Goal: Task Accomplishment & Management: Use online tool/utility

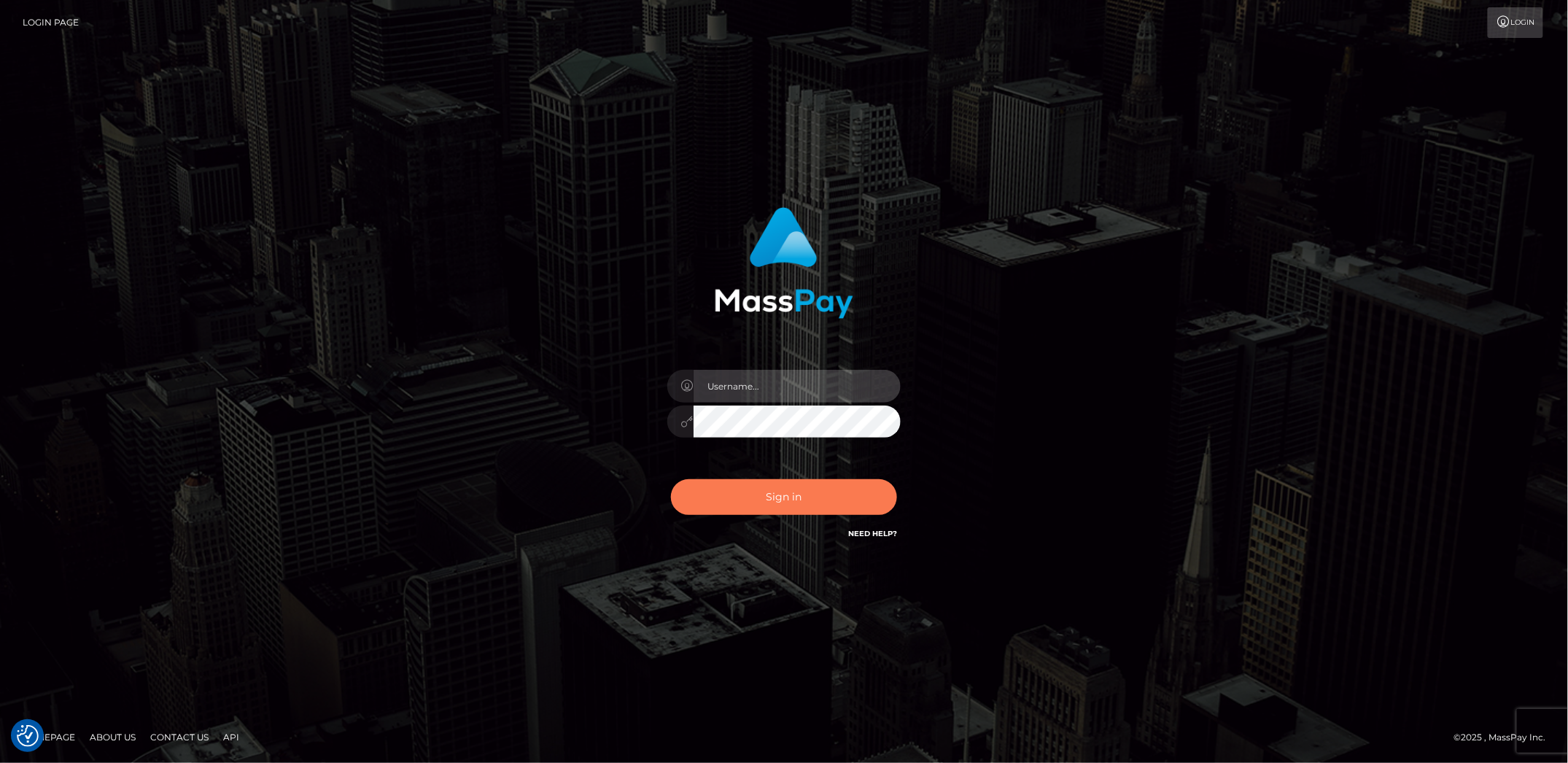
type input "Marcopolo"
click at [805, 503] on button "Sign in" at bounding box center [784, 497] width 226 height 36
type input "Marcopolo"
click at [723, 501] on button "Sign in" at bounding box center [784, 497] width 226 height 36
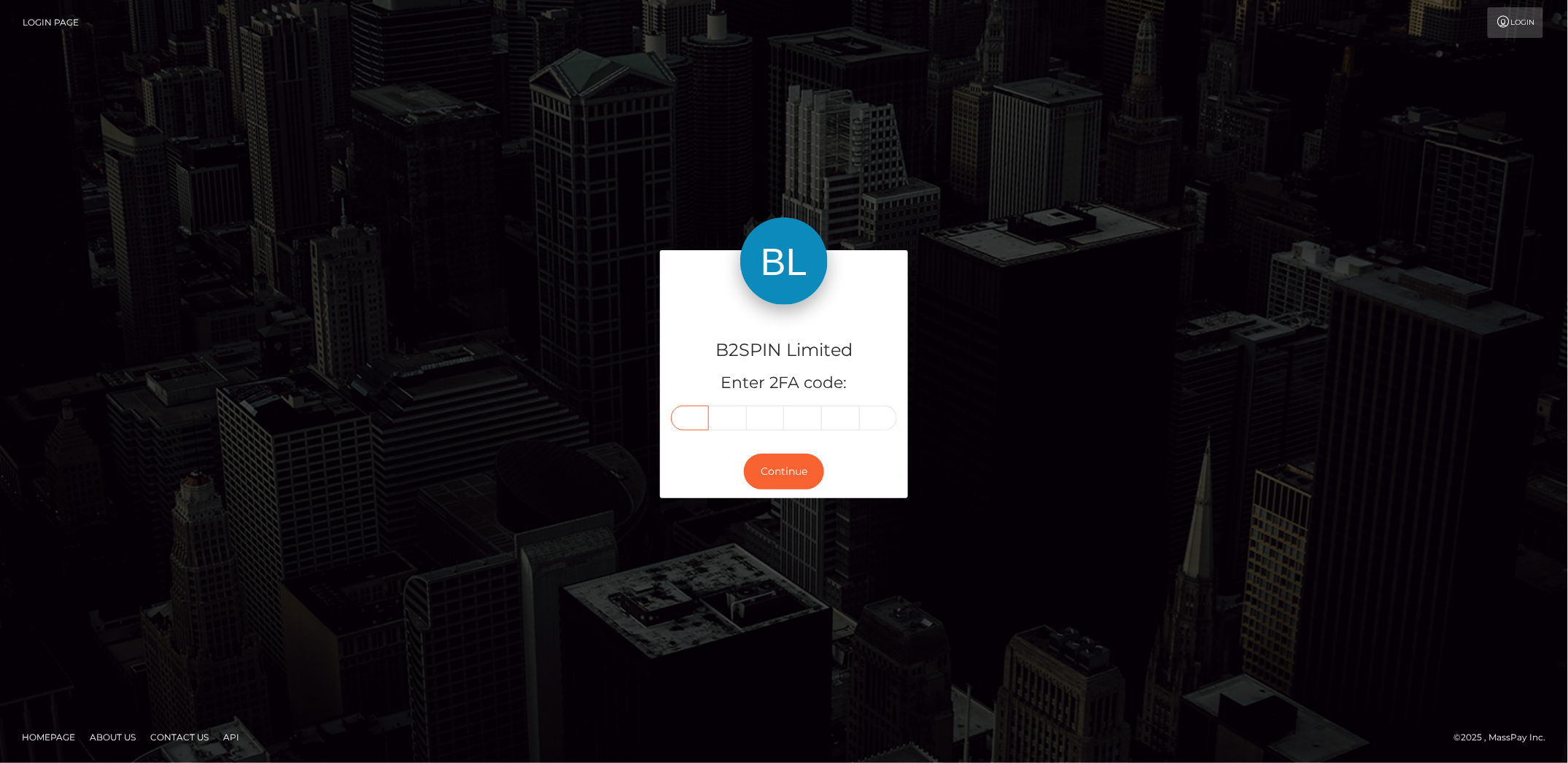
paste input "4"
type input "4"
type input "0"
type input "8"
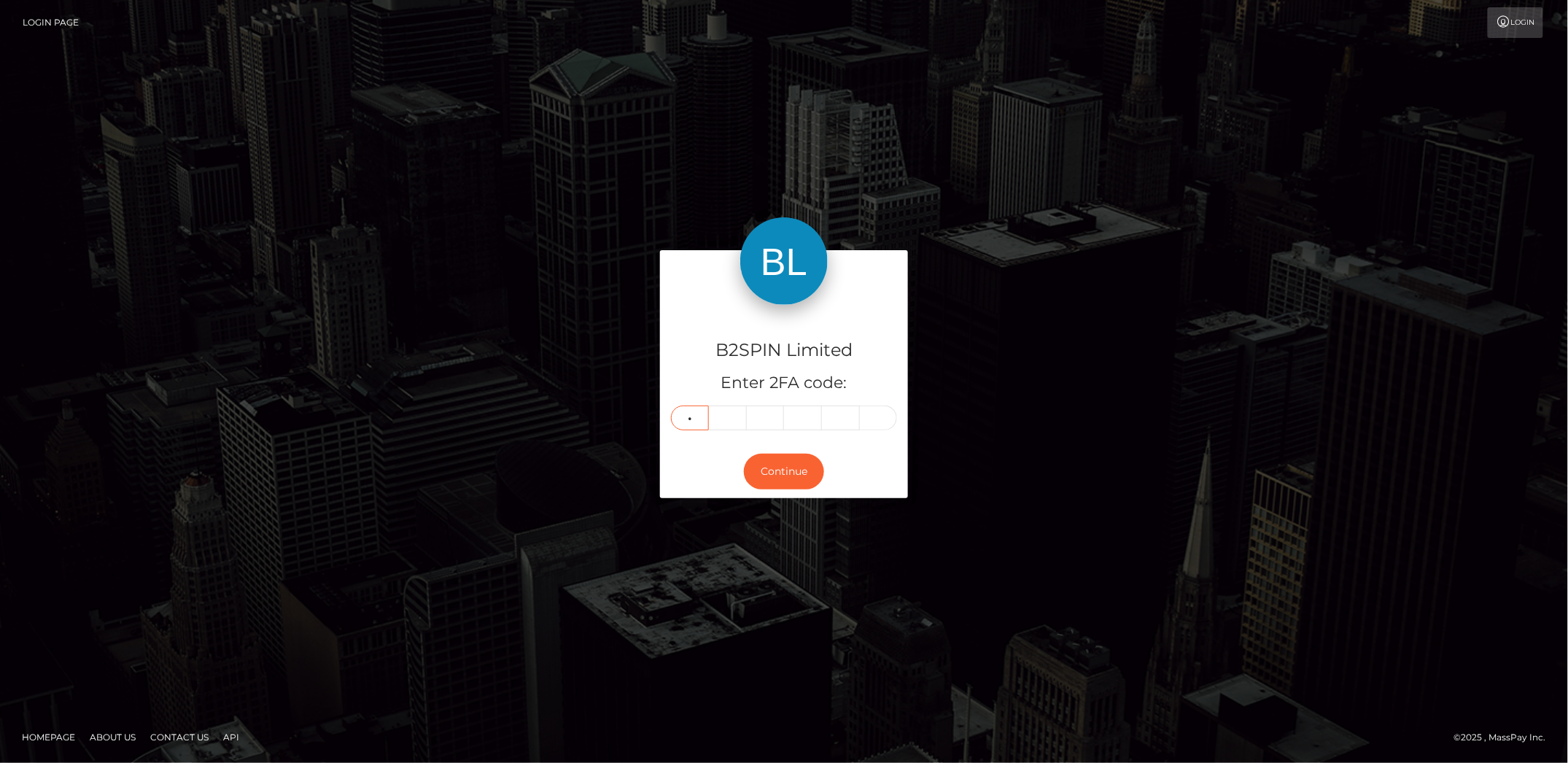
type input "0"
type input "5"
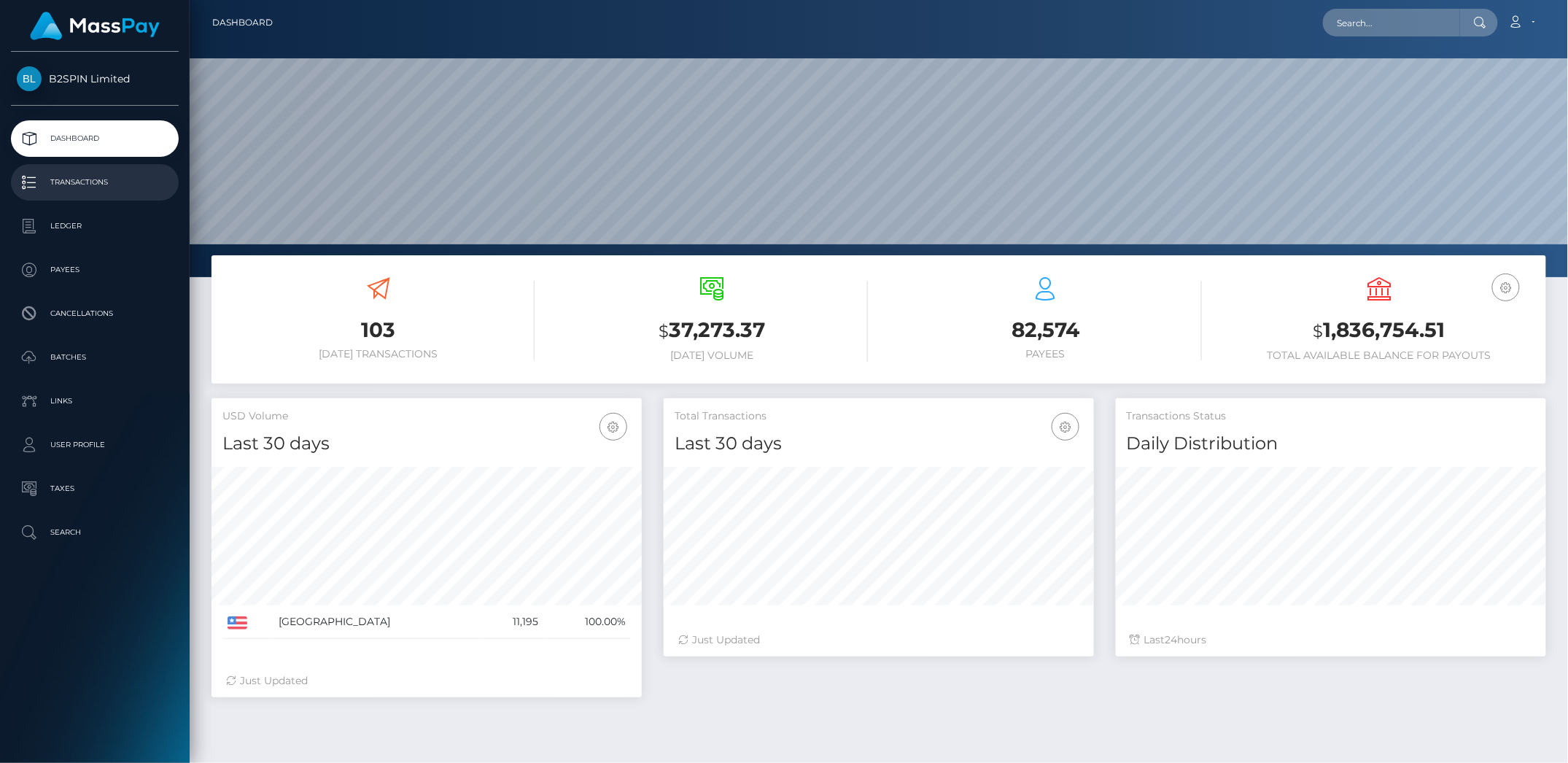
scroll to position [259, 430]
click at [96, 354] on p "Batches" at bounding box center [94, 357] width 157 height 22
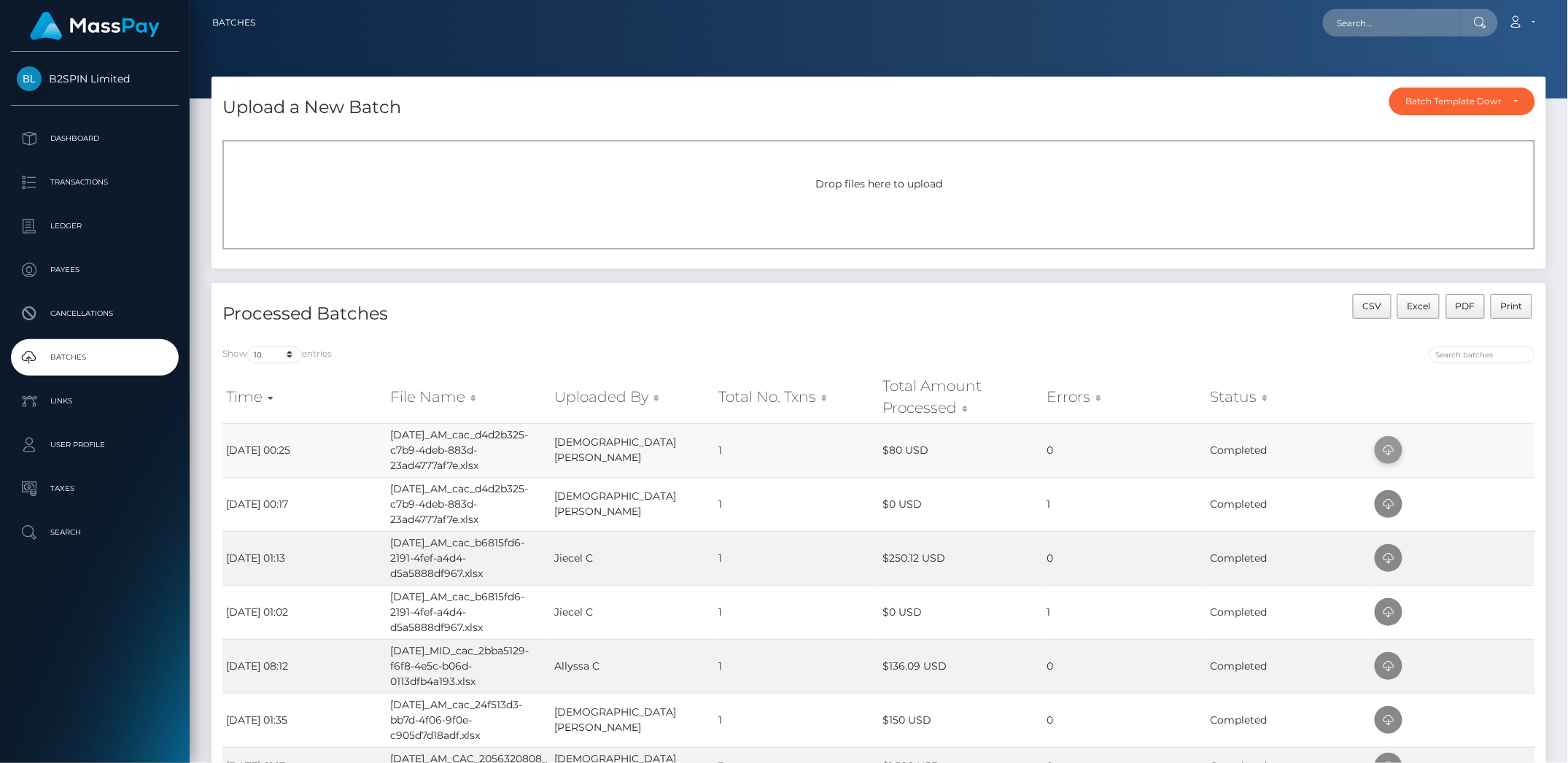
click at [1386, 446] on icon at bounding box center [1389, 450] width 17 height 18
click at [1559, 256] on div "Upload a New Batch Batch Template Download AED payout ARS payout AUD payout BRL…" at bounding box center [879, 560] width 1378 height 967
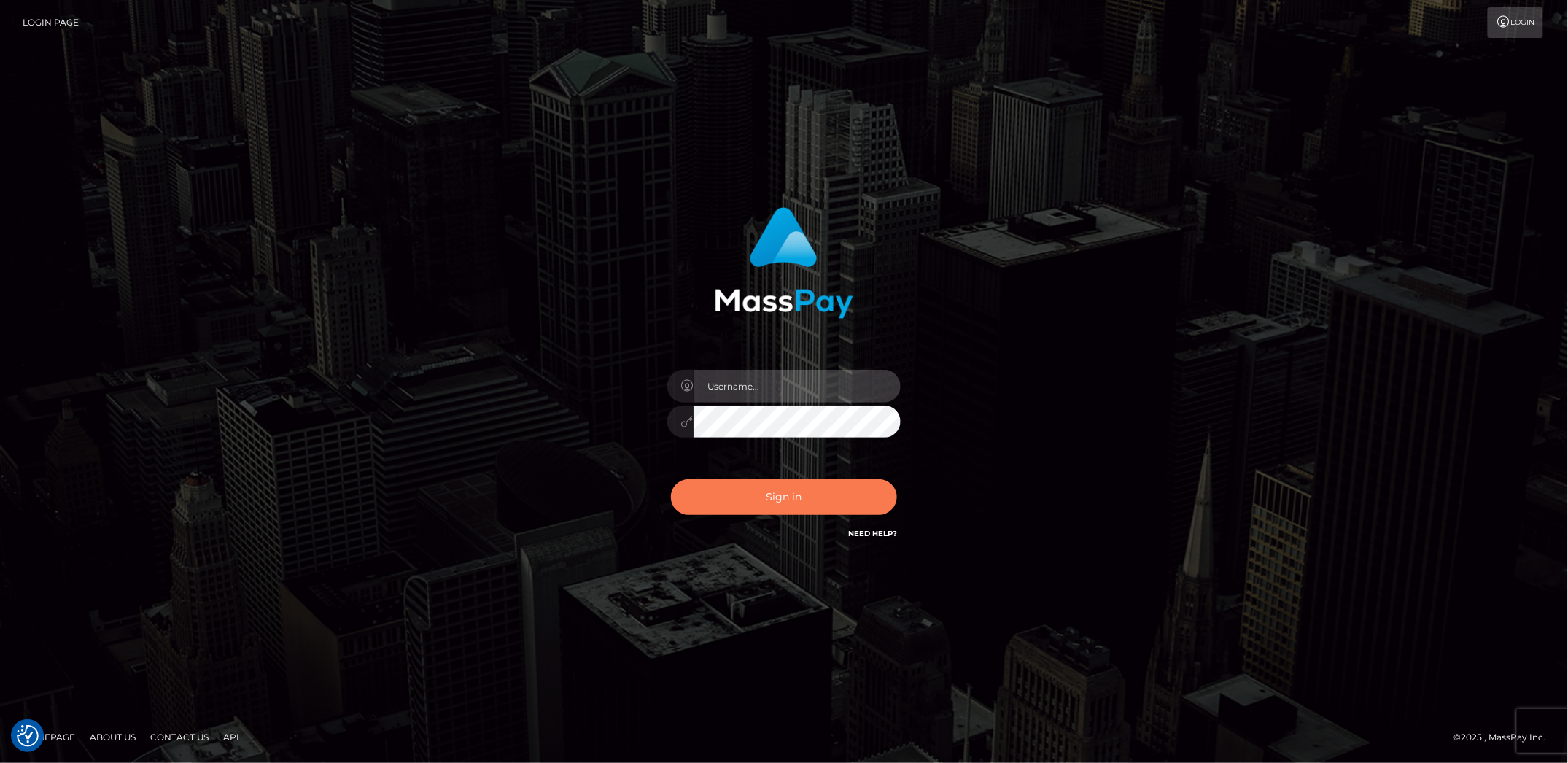
type input "Marcopolo"
click at [792, 494] on button "Sign in" at bounding box center [784, 497] width 226 height 36
type input "Marcopolo"
click at [788, 504] on button "Sign in" at bounding box center [784, 497] width 226 height 36
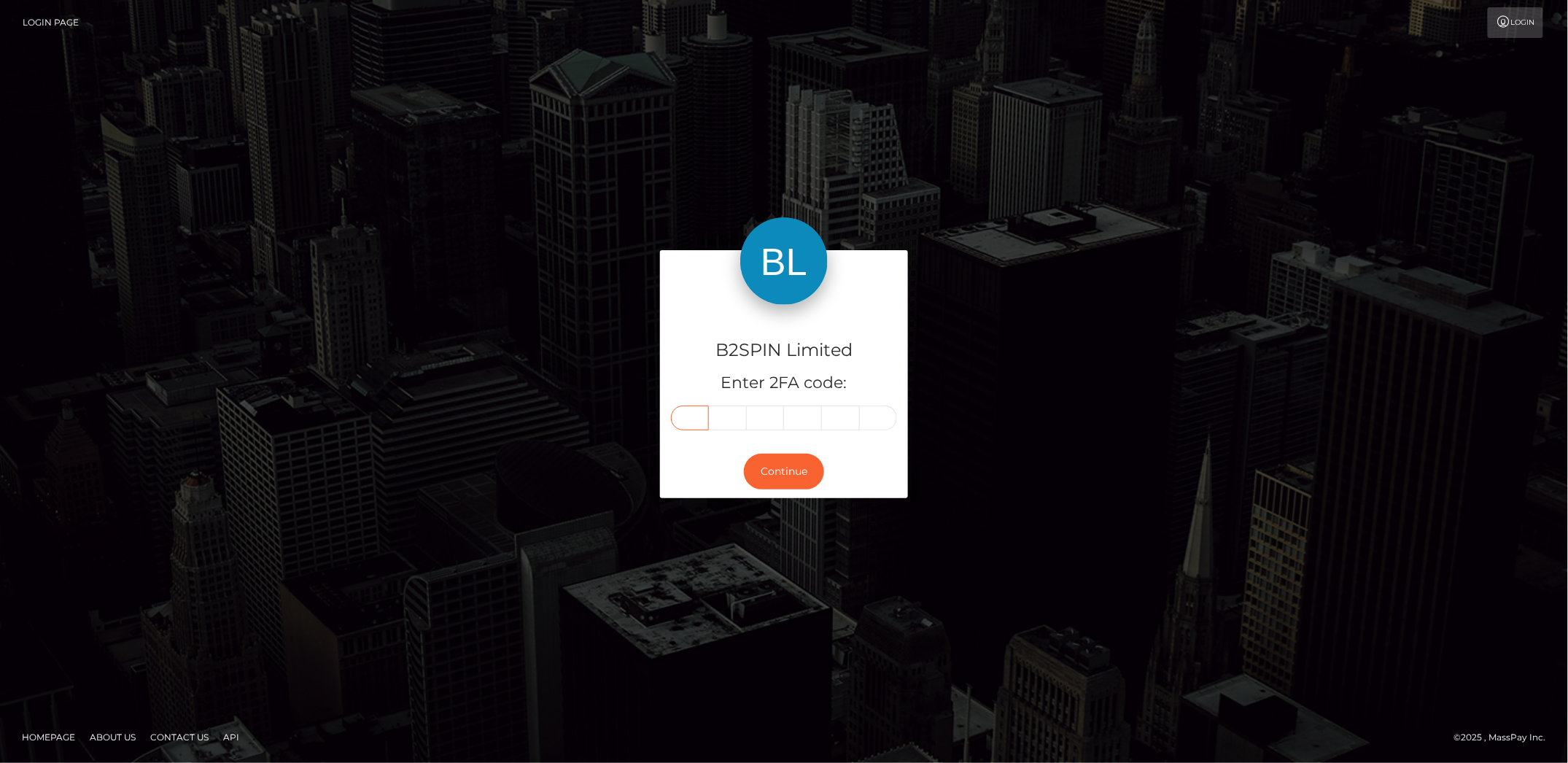
paste input "6"
type input "6"
type input "1"
type input "2"
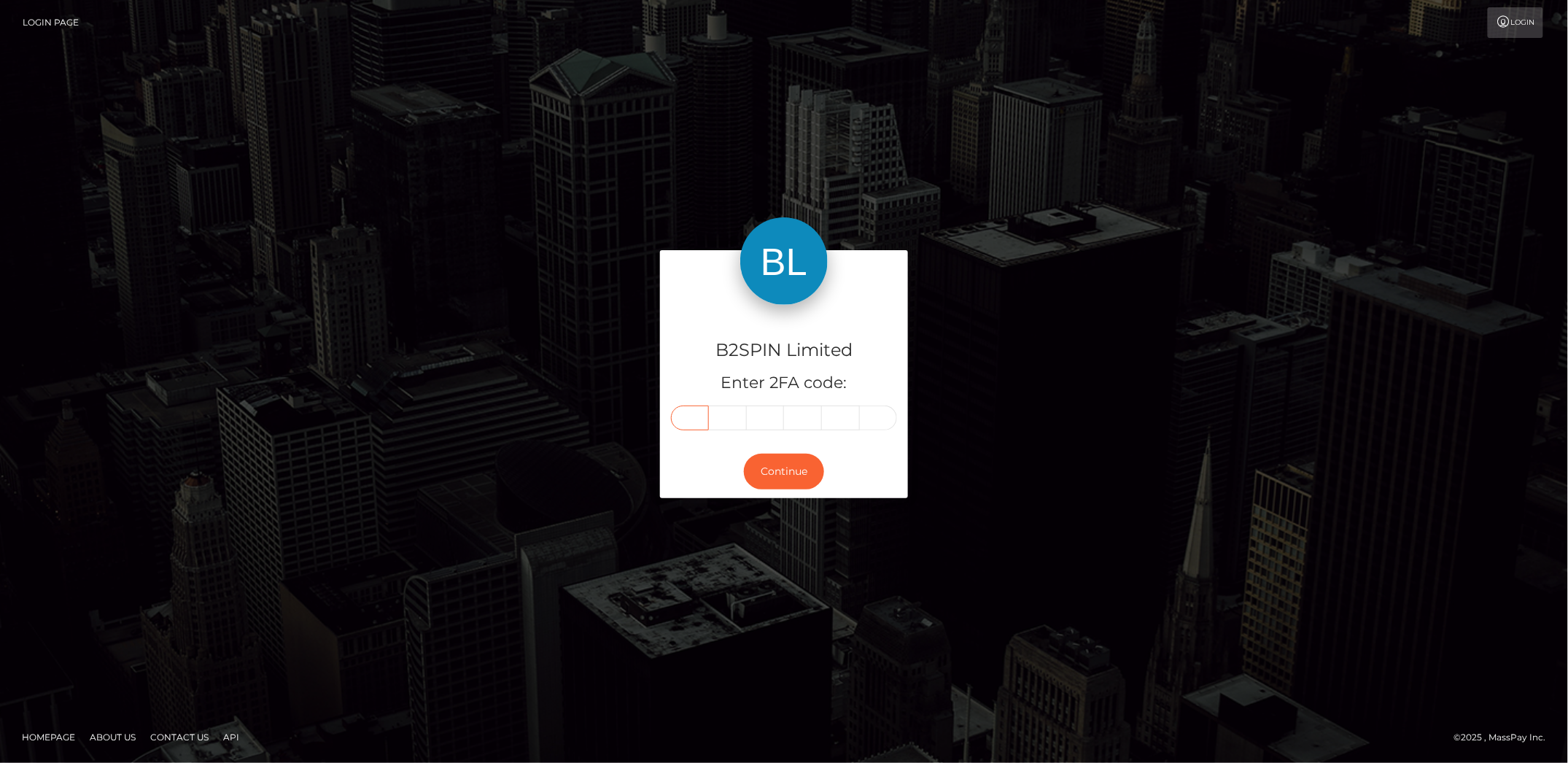
type input "5"
type input "2"
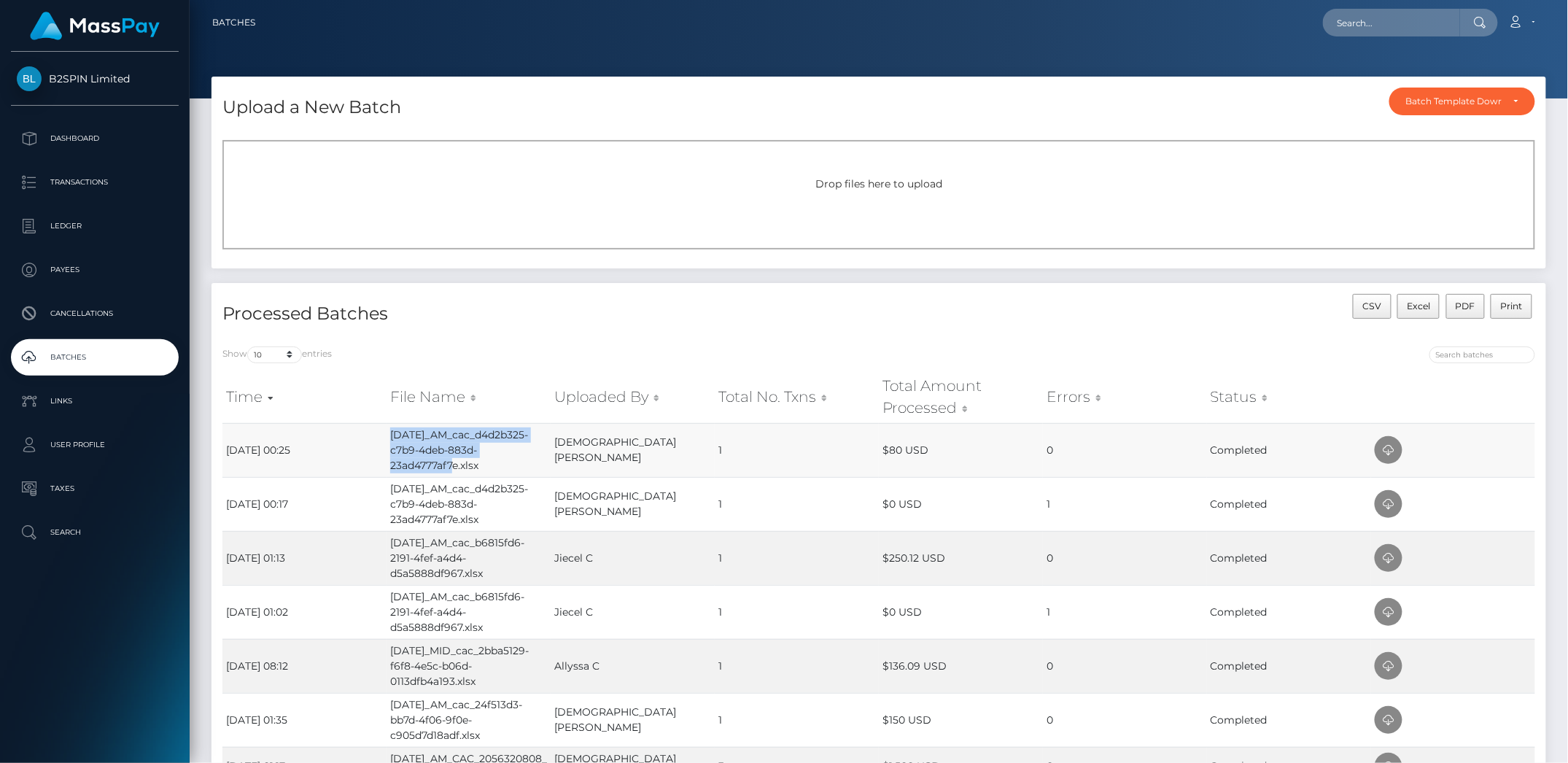
drag, startPoint x: 393, startPoint y: 434, endPoint x: 461, endPoint y: 466, distance: 75.2
click at [461, 466] on td "Oct04_AM_cac_d4d2b325-c7b9-4deb-883d-23ad4777af7e.xlsx" at bounding box center [469, 450] width 164 height 54
copy td "Oct04_AM_cac_d4d2b325-c7b9-4deb-883d-23ad4777af7e"
click at [1564, 650] on div "Upload a New Batch Batch Template Download AED payout ARS payout AUD payout BRL…" at bounding box center [879, 560] width 1378 height 967
click at [1065, 53] on div at bounding box center [879, 49] width 1378 height 98
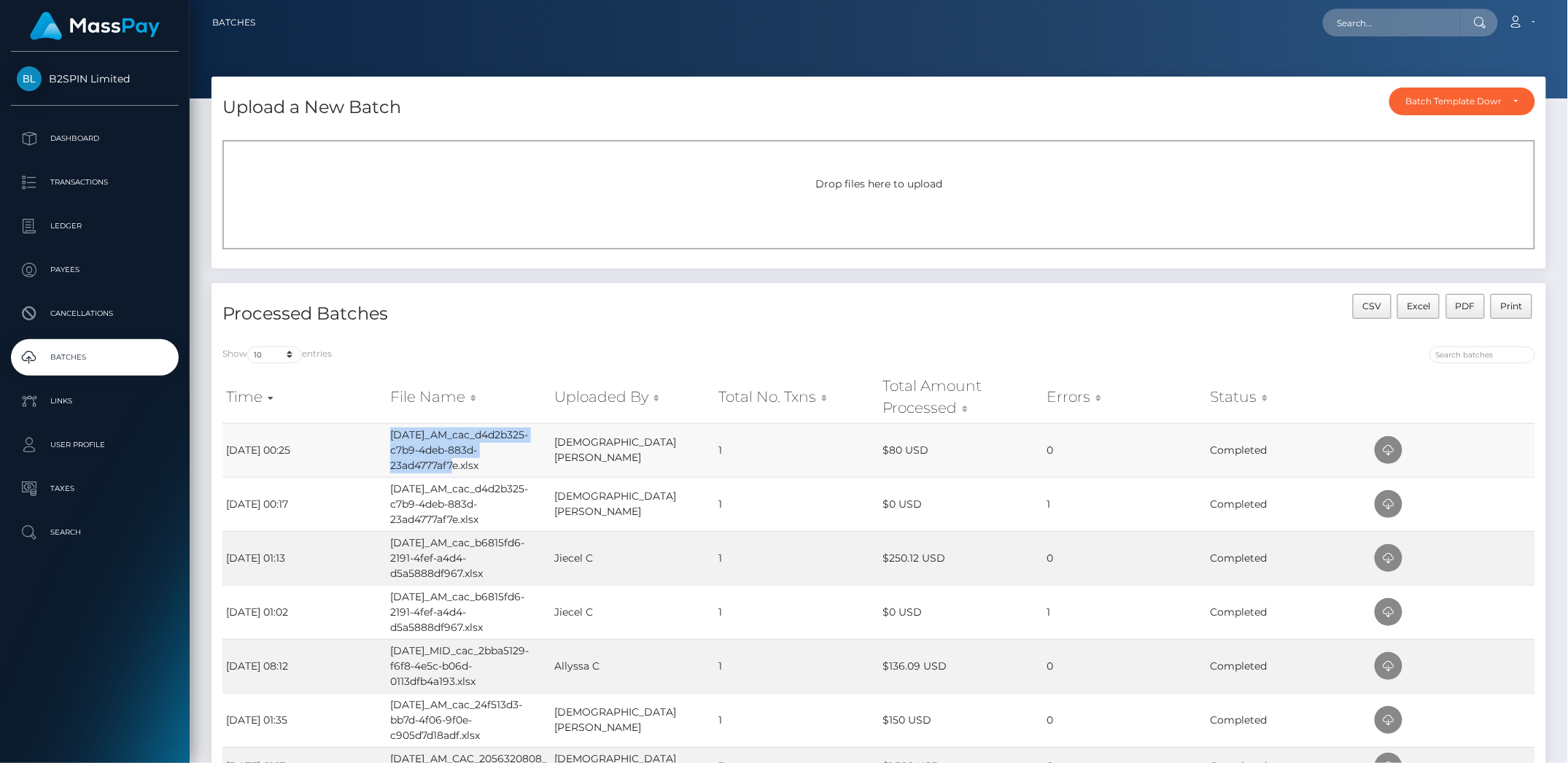
drag, startPoint x: 453, startPoint y: 468, endPoint x: 389, endPoint y: 437, distance: 71.1
click at [389, 437] on td "Oct04_AM_cac_d4d2b325-c7b9-4deb-883d-23ad4777af7e.xlsx" at bounding box center [469, 450] width 164 height 54
copy td "Oct04_AM_cac_d4d2b325-c7b9-4deb-883d-23ad4777af7e"
click at [80, 138] on p "Dashboard" at bounding box center [94, 138] width 157 height 22
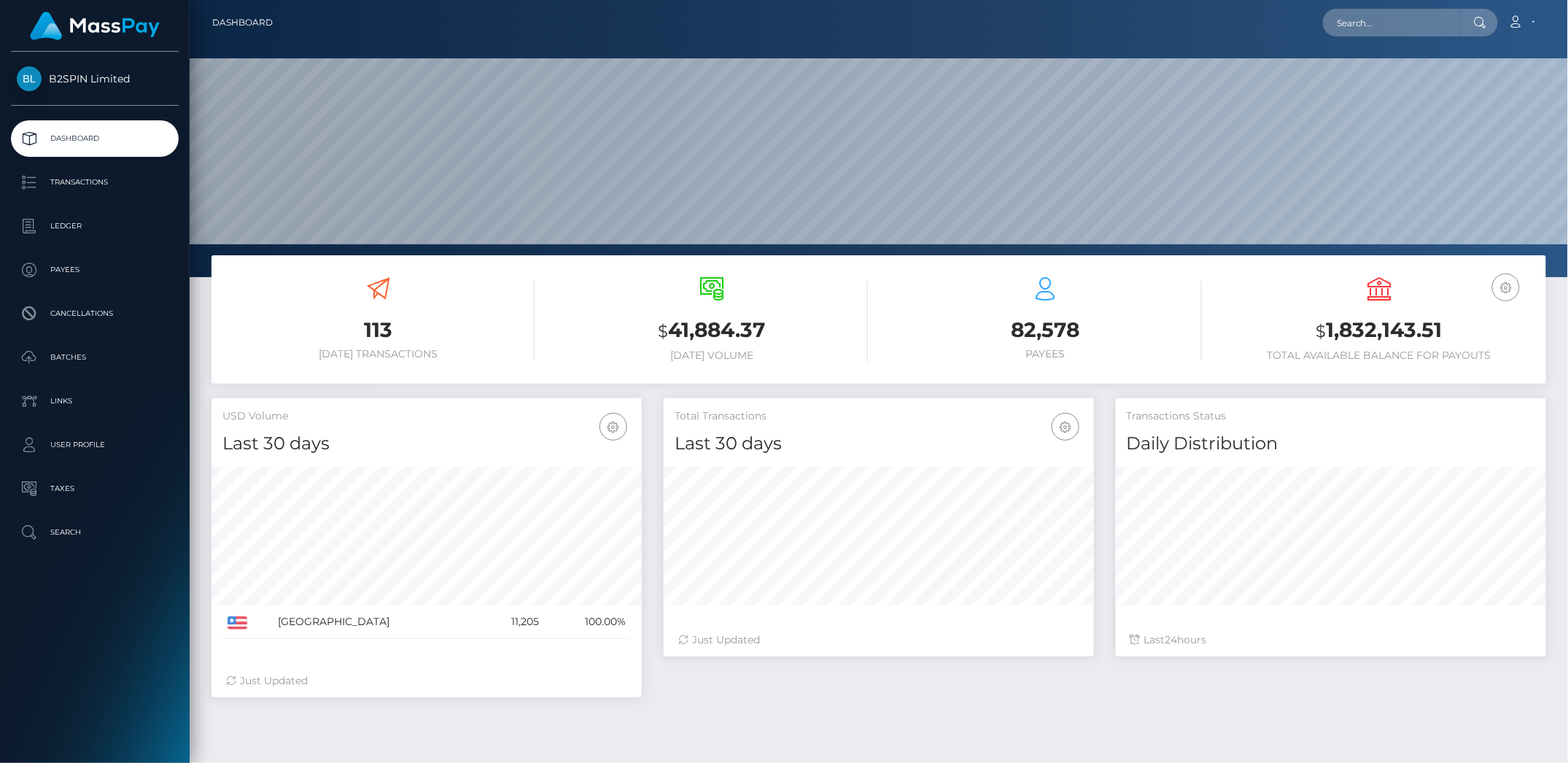
scroll to position [259, 430]
click at [72, 358] on p "Batches" at bounding box center [94, 357] width 157 height 22
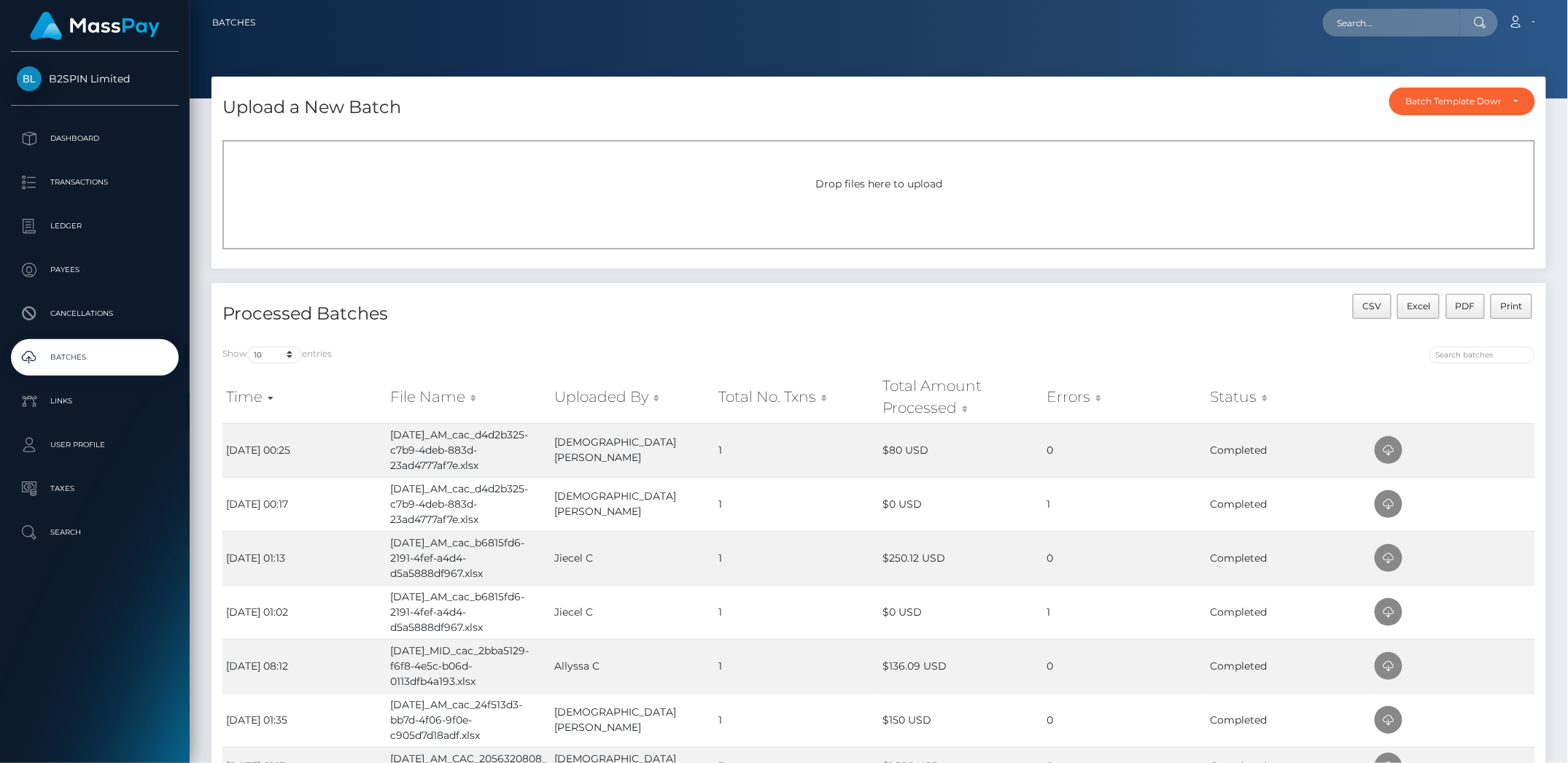
click at [888, 178] on span "Drop files here to upload" at bounding box center [879, 184] width 127 height 14
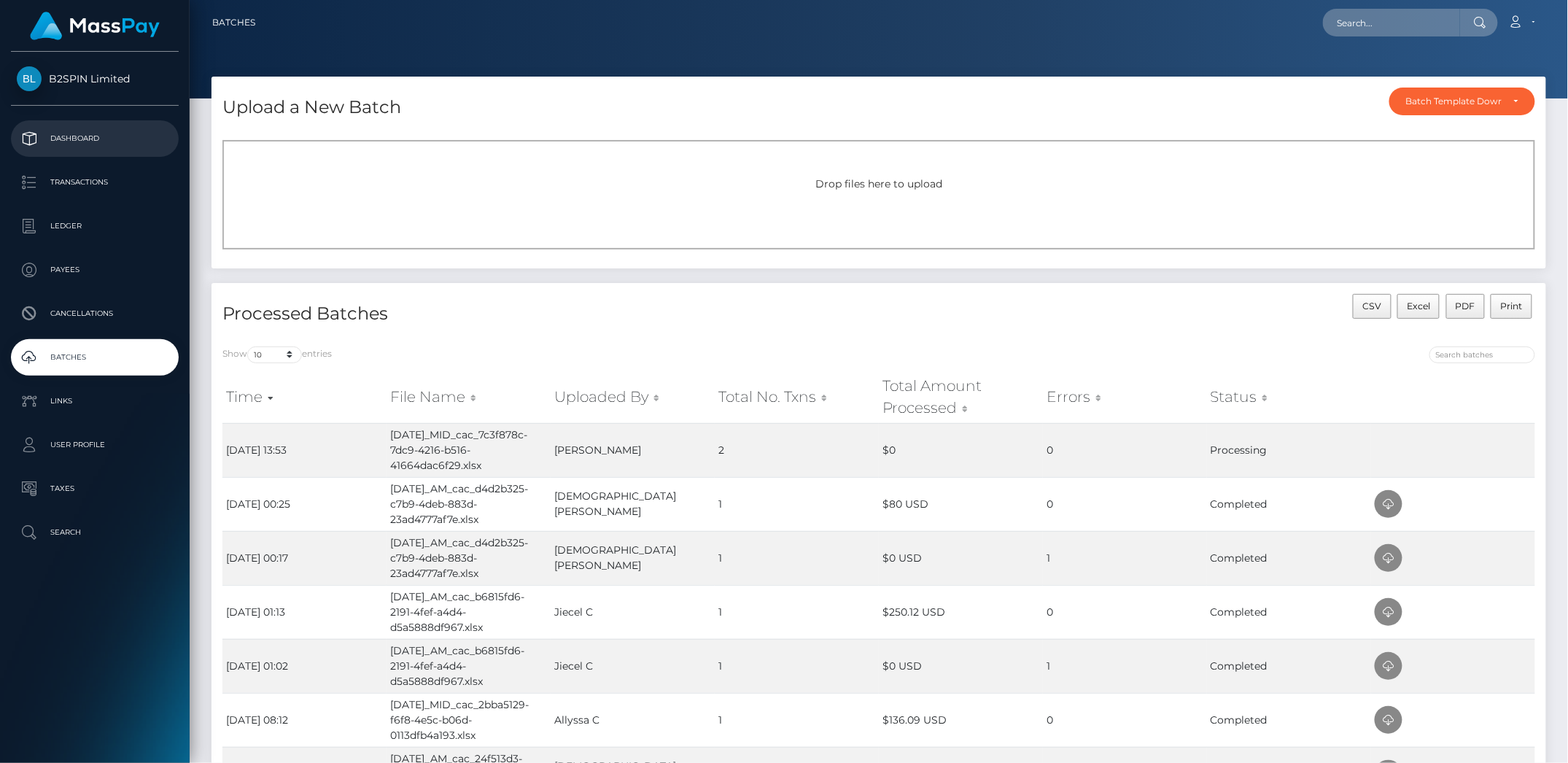
click at [63, 135] on p "Dashboard" at bounding box center [94, 138] width 157 height 22
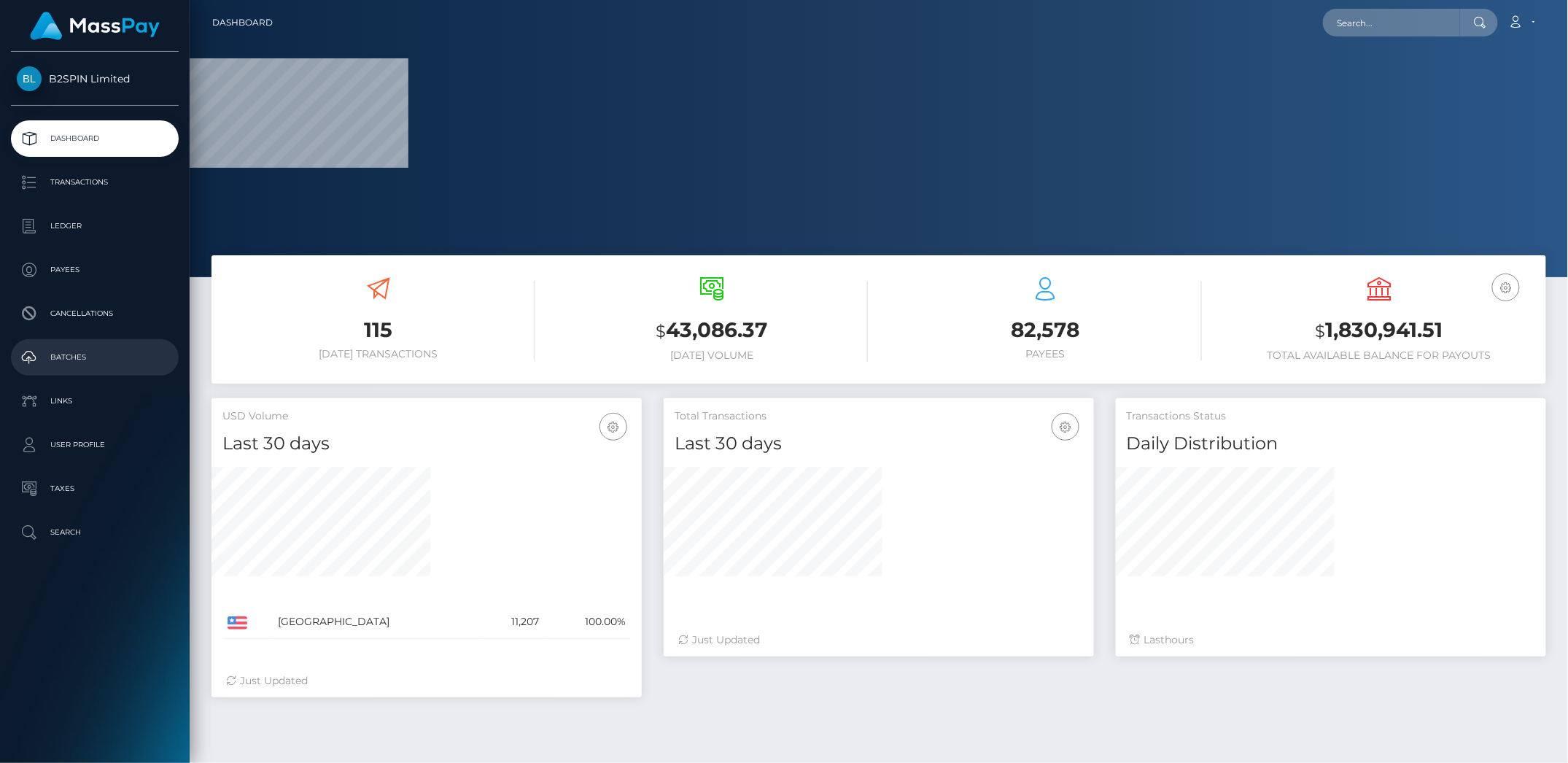
click at [80, 350] on p "Batches" at bounding box center [94, 357] width 157 height 22
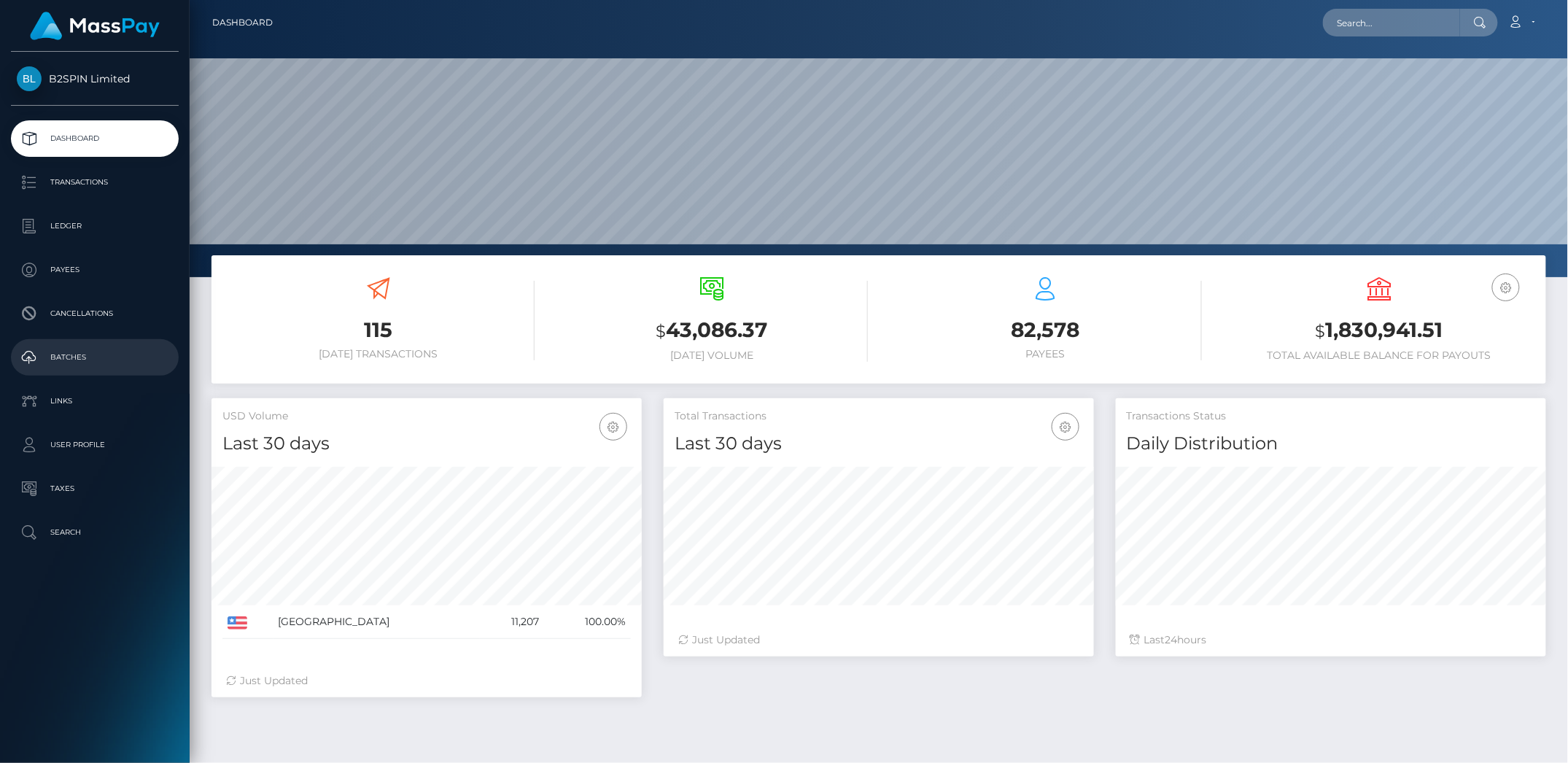
scroll to position [259, 430]
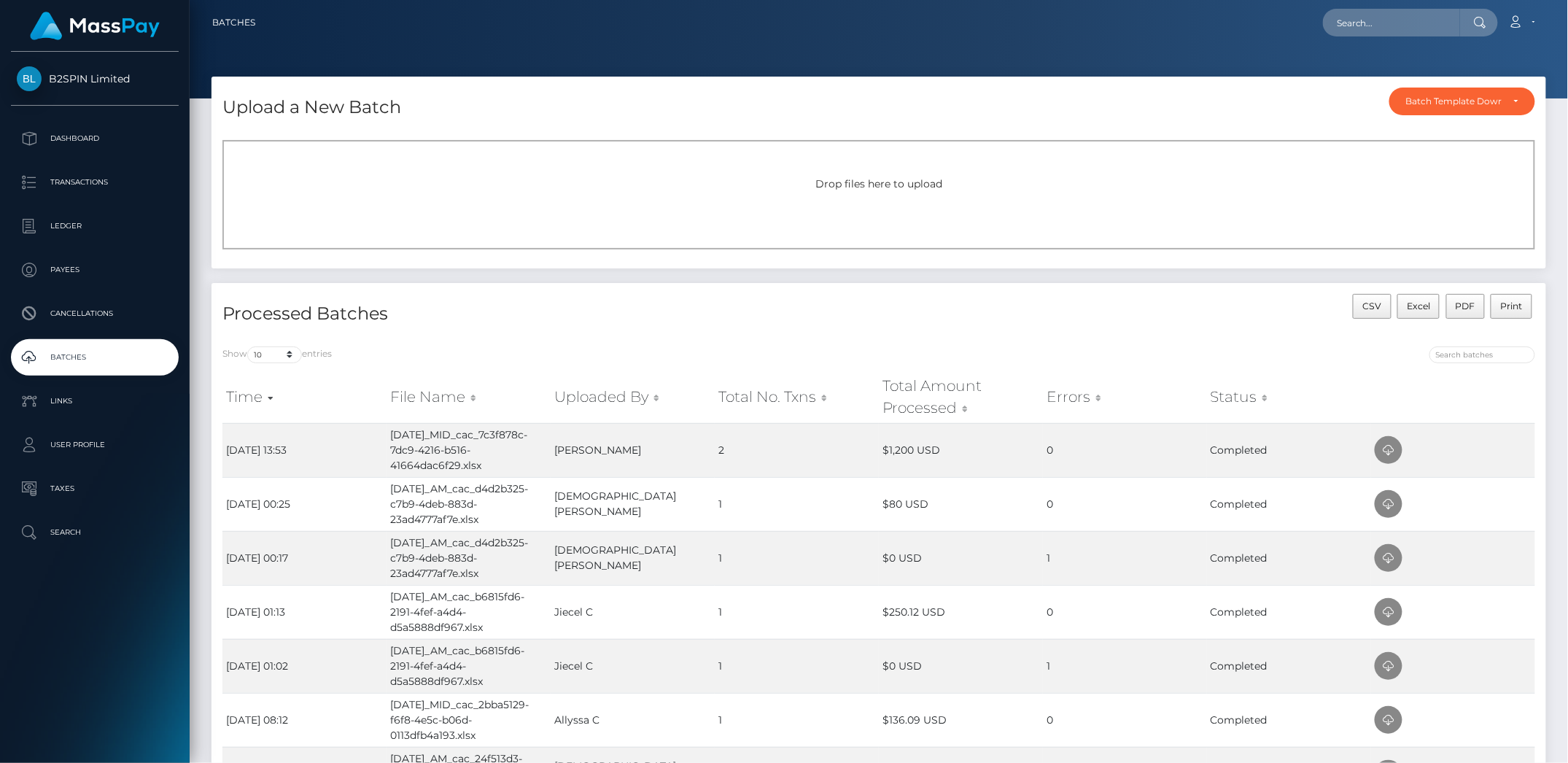
click at [740, 295] on div "Processed Batches" at bounding box center [545, 314] width 668 height 42
